Goal: Information Seeking & Learning: Learn about a topic

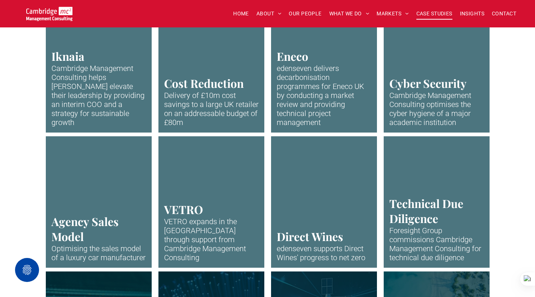
scroll to position [564, 0]
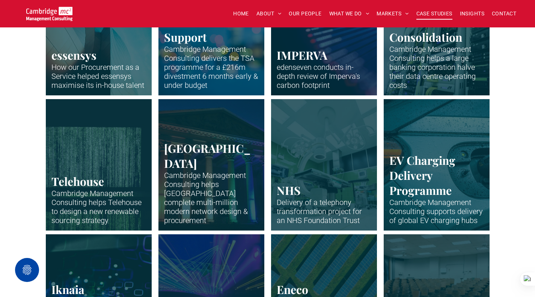
click at [414, 187] on link "Office building of PageGroup in Madison Avenue, New York" at bounding box center [437, 164] width 112 height 139
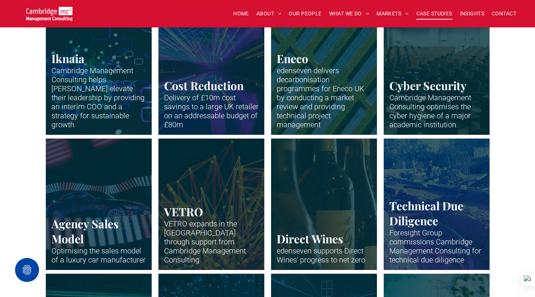
scroll to position [827, 0]
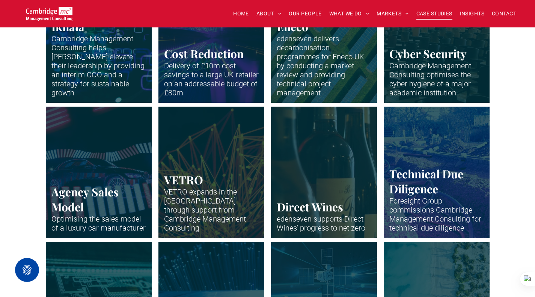
click at [147, 144] on link "Car surrounded by neon lights" at bounding box center [98, 172] width 112 height 139
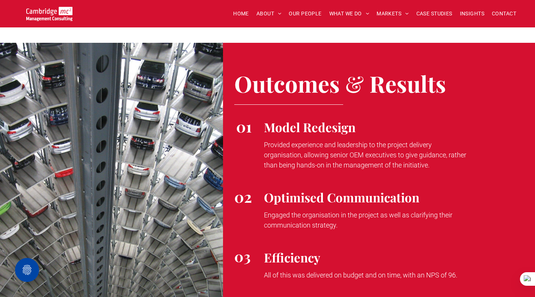
scroll to position [1240, 0]
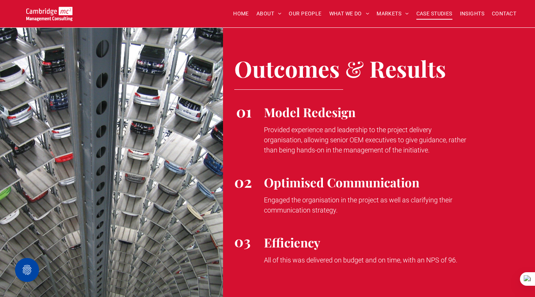
click at [422, 9] on span "CASE STUDIES" at bounding box center [435, 14] width 36 height 12
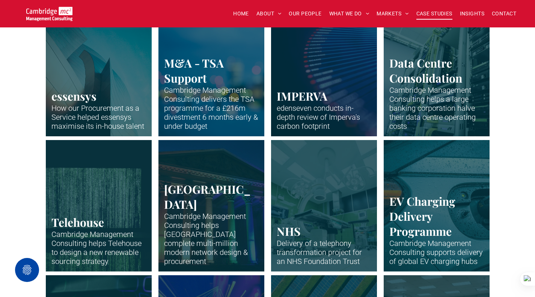
scroll to position [526, 0]
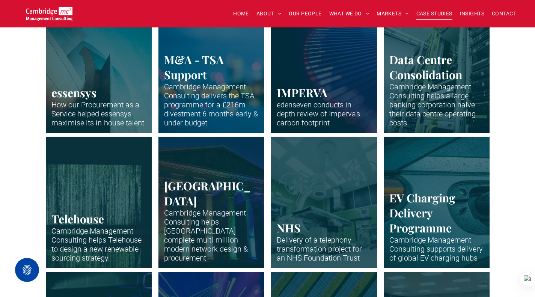
click at [351, 181] on link "Interior of hospital surgery room - green tiles and hospital equipment" at bounding box center [324, 202] width 112 height 139
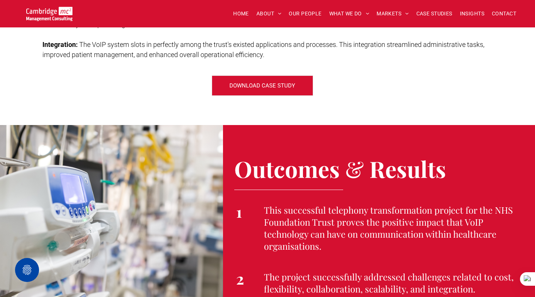
scroll to position [1090, 0]
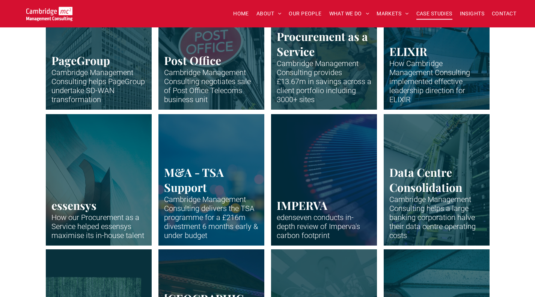
scroll to position [413, 0]
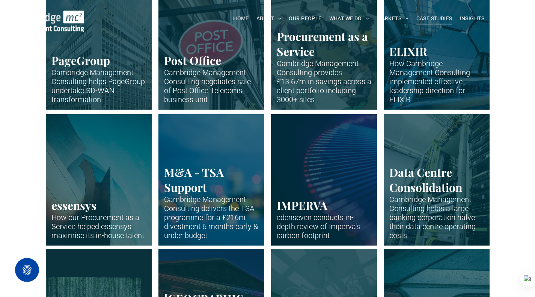
click at [304, 86] on link "Supply Chain" at bounding box center [324, 43] width 112 height 139
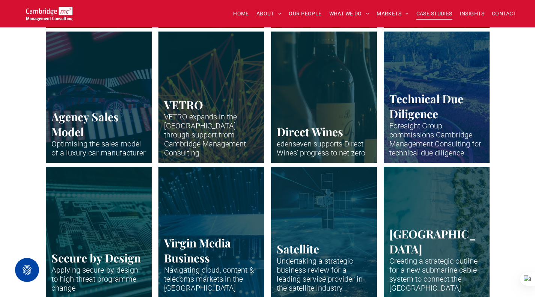
scroll to position [939, 0]
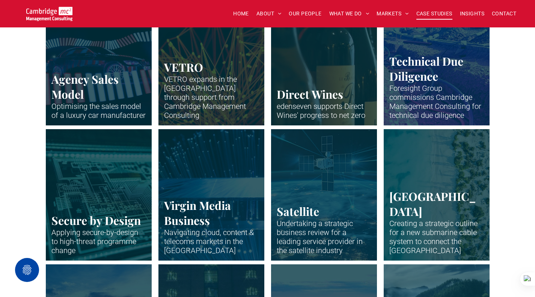
click at [129, 188] on link "Circuit board in stark neon blue outlines" at bounding box center [98, 194] width 112 height 139
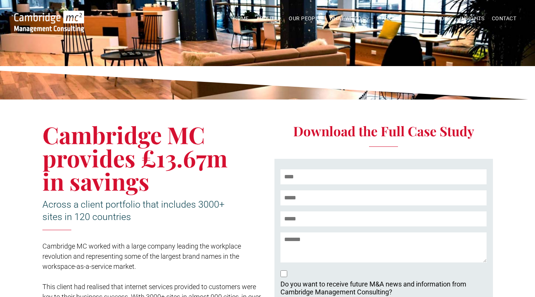
scroll to position [75, 0]
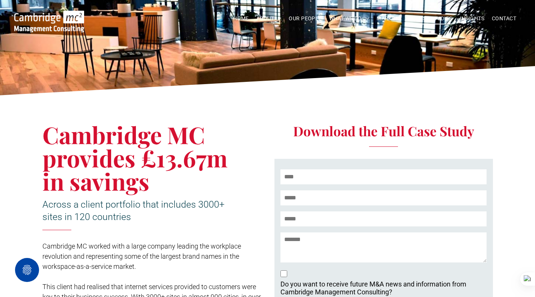
click at [425, 19] on span "CASE STUDIES" at bounding box center [435, 19] width 36 height 12
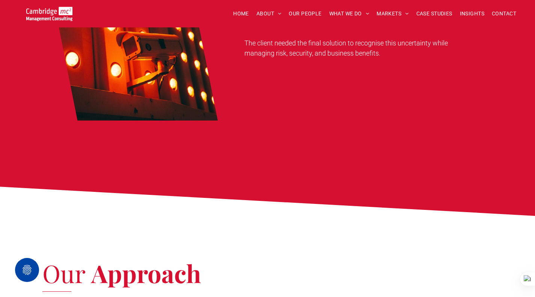
scroll to position [676, 0]
